Goal: Complete application form: Complete application form

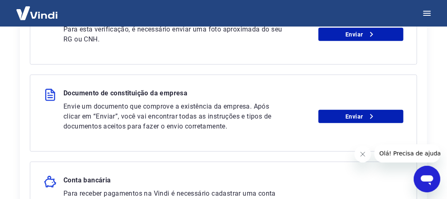
scroll to position [290, 0]
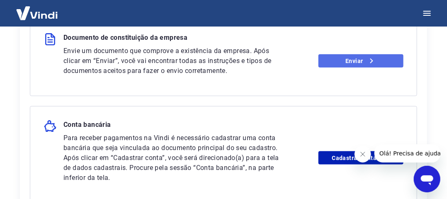
click at [377, 61] on link "Enviar" at bounding box center [361, 60] width 85 height 13
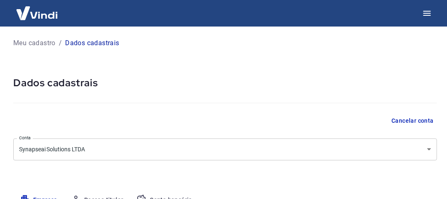
select select "SP"
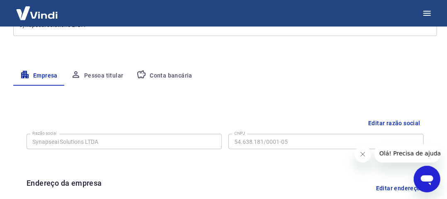
click at [175, 81] on button "Conta bancária" at bounding box center [164, 76] width 69 height 20
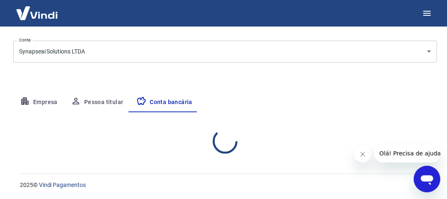
scroll to position [124, 0]
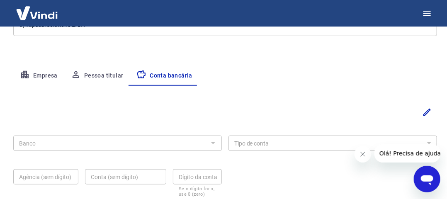
click at [224, 145] on div "Banco Banco Tipo de conta Conta Corrente Conta Poupança Tipo de conta Agência (…" at bounding box center [225, 165] width 424 height 66
click at [212, 145] on div at bounding box center [212, 143] width 11 height 12
click at [214, 142] on div at bounding box center [212, 143] width 11 height 12
click at [428, 109] on icon "Editar" at bounding box center [427, 112] width 10 height 10
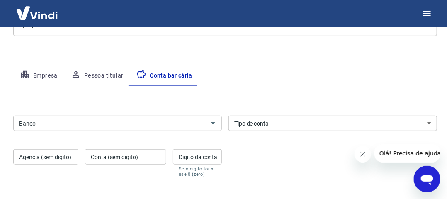
click at [171, 120] on input "Banco" at bounding box center [111, 123] width 190 height 10
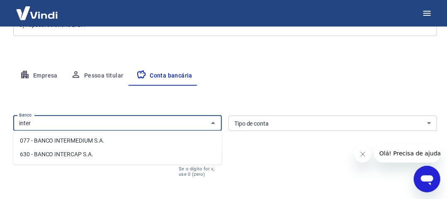
click at [110, 144] on li "077 - BANCO INTERMEDIUM S.A." at bounding box center [117, 141] width 209 height 14
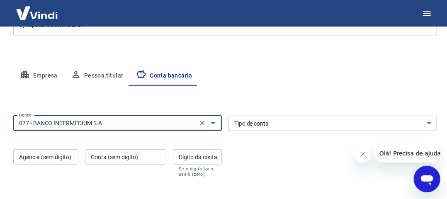
type input "077 - BANCO INTERMEDIUM S.A."
click at [338, 121] on select "Conta Corrente Conta Poupança" at bounding box center [333, 123] width 209 height 15
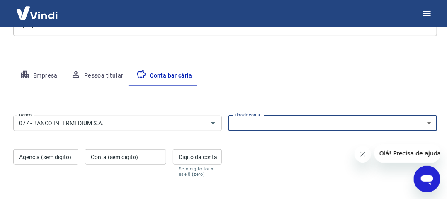
select select "1"
click at [229, 116] on select "Conta Corrente Conta Poupança" at bounding box center [333, 123] width 209 height 15
click at [42, 161] on input "Agência (sem dígito)" at bounding box center [45, 156] width 65 height 15
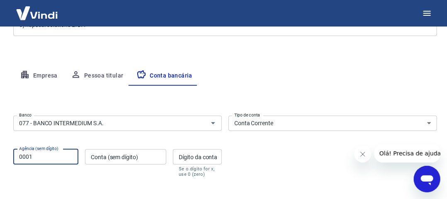
type input "0001"
click at [125, 160] on input "Conta (sem dígito)" at bounding box center [125, 156] width 81 height 15
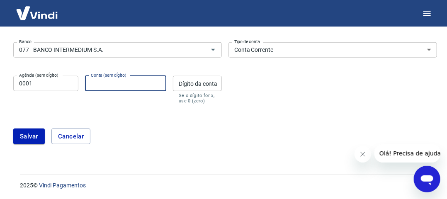
scroll to position [198, 0]
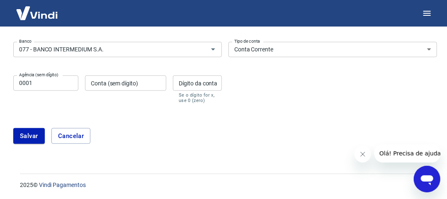
click at [364, 155] on icon "Fechar mensagem da empresa" at bounding box center [362, 154] width 7 height 7
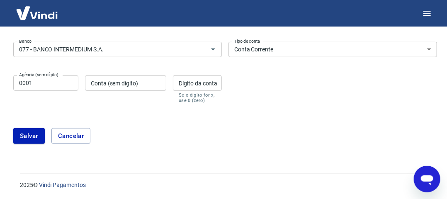
click at [140, 76] on input "Conta (sem dígito)" at bounding box center [125, 83] width 81 height 15
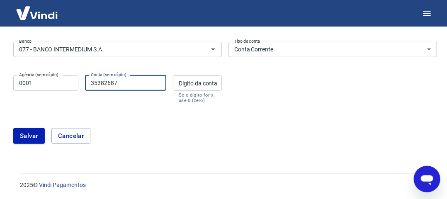
type input "35382687"
click at [212, 86] on input "Dígito da conta" at bounding box center [197, 83] width 49 height 15
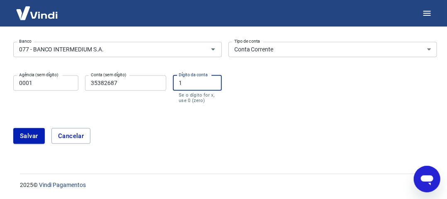
type input "1"
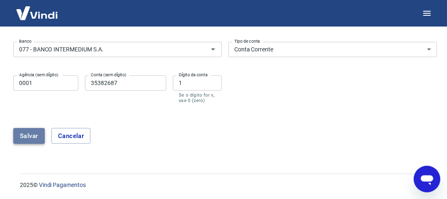
click at [28, 136] on button "Salvar" at bounding box center [29, 136] width 32 height 16
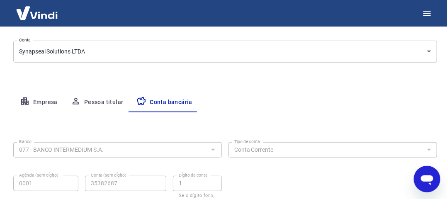
select select "1"
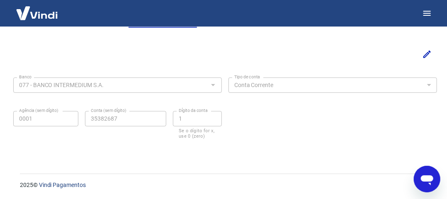
scroll to position [0, 0]
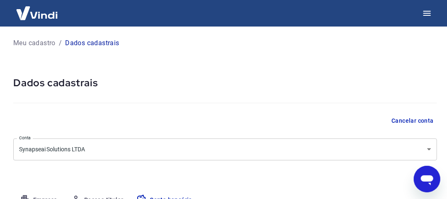
click at [41, 12] on img at bounding box center [37, 12] width 54 height 25
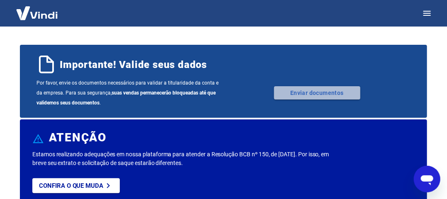
click at [317, 88] on link "Enviar documentos" at bounding box center [317, 92] width 86 height 13
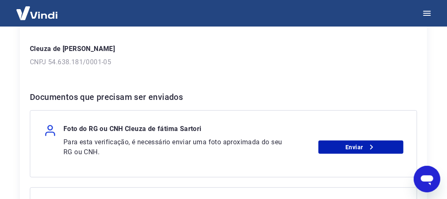
scroll to position [207, 0]
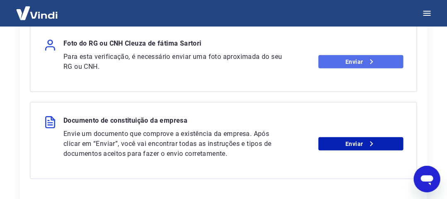
click at [352, 58] on link "Enviar" at bounding box center [361, 61] width 85 height 13
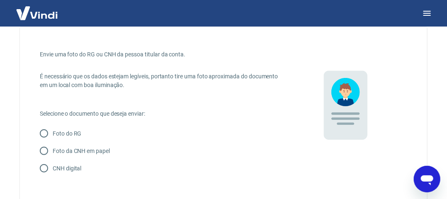
scroll to position [41, 0]
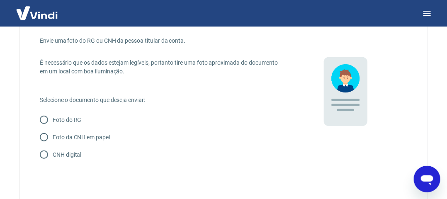
click at [69, 116] on p "Foto do RG" at bounding box center [67, 120] width 29 height 9
click at [53, 115] on input "Foto do RG" at bounding box center [43, 119] width 17 height 17
radio input "true"
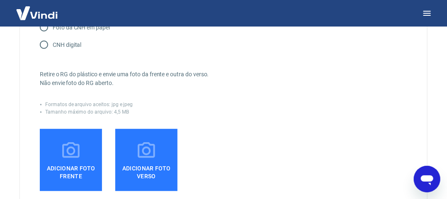
scroll to position [249, 0]
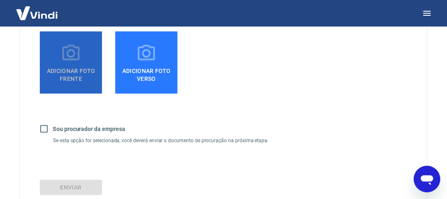
click at [92, 58] on label "Adicionar foto frente" at bounding box center [71, 63] width 62 height 62
click at [0, 0] on input "Adicionar foto frente" at bounding box center [0, 0] width 0 height 0
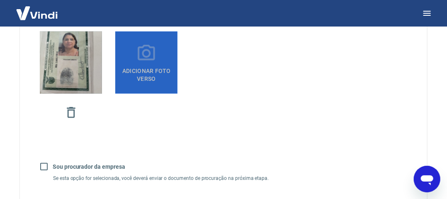
click at [166, 80] on span "Adicionar foto verso" at bounding box center [147, 73] width 56 height 19
click at [0, 0] on input "Adicionar foto verso" at bounding box center [0, 0] width 0 height 0
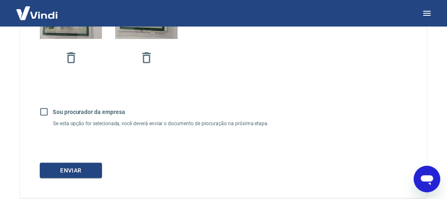
scroll to position [332, 0]
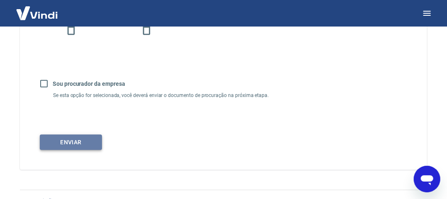
click at [78, 139] on button "Enviar" at bounding box center [71, 142] width 62 height 15
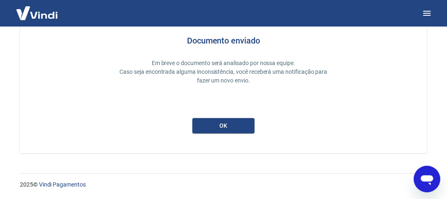
scroll to position [72, 0]
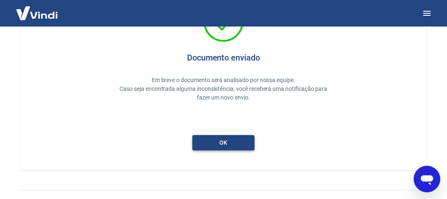
click at [247, 149] on button "ok" at bounding box center [224, 142] width 62 height 15
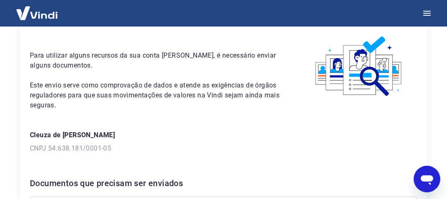
scroll to position [195, 0]
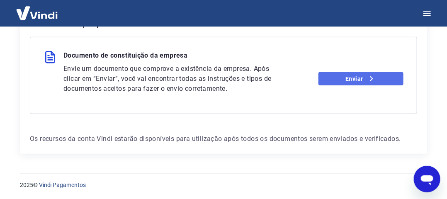
click at [335, 79] on link "Enviar" at bounding box center [361, 78] width 85 height 13
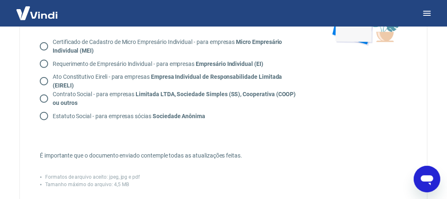
scroll to position [83, 0]
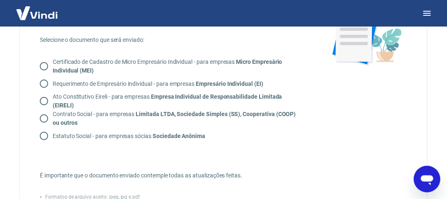
click at [150, 116] on strong "Limitada LTDA, Sociedade Simples (SS), Cooperativa (COOP) ou outros" at bounding box center [175, 118] width 244 height 15
click at [53, 116] on input "Contrato Social - para empresas Limitada LTDA, Sociedade Simples (SS), Cooperat…" at bounding box center [43, 118] width 17 height 17
radio input "true"
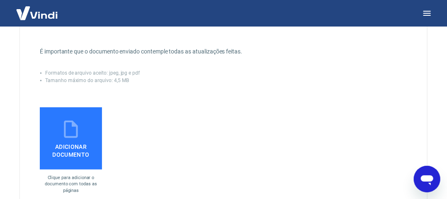
scroll to position [207, 0]
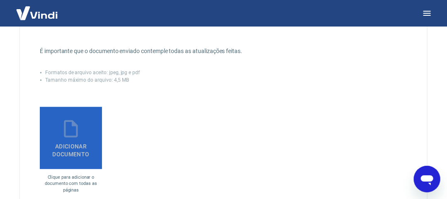
click at [76, 129] on icon at bounding box center [71, 129] width 21 height 21
click at [0, 0] on input "Adicionar documento" at bounding box center [0, 0] width 0 height 0
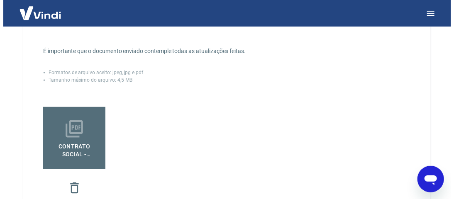
scroll to position [373, 0]
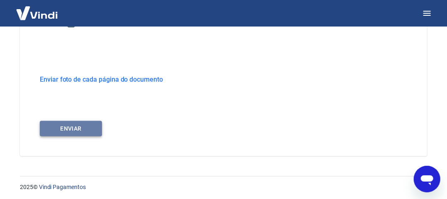
click at [89, 132] on button "ENVIAR" at bounding box center [71, 128] width 62 height 15
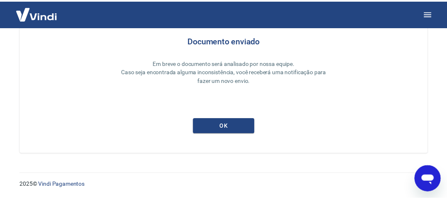
scroll to position [88, 0]
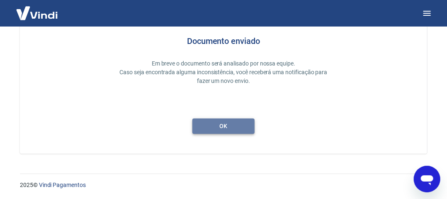
click at [197, 125] on button "ok" at bounding box center [224, 126] width 62 height 15
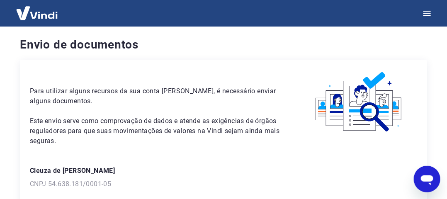
click at [25, 6] on img at bounding box center [37, 12] width 54 height 25
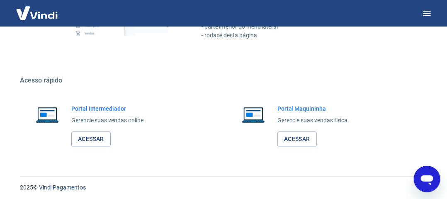
scroll to position [550, 0]
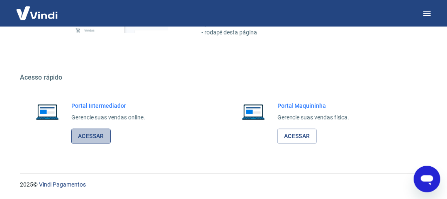
click at [87, 137] on link "Acessar" at bounding box center [90, 136] width 39 height 15
